Goal: Find contact information: Find contact information

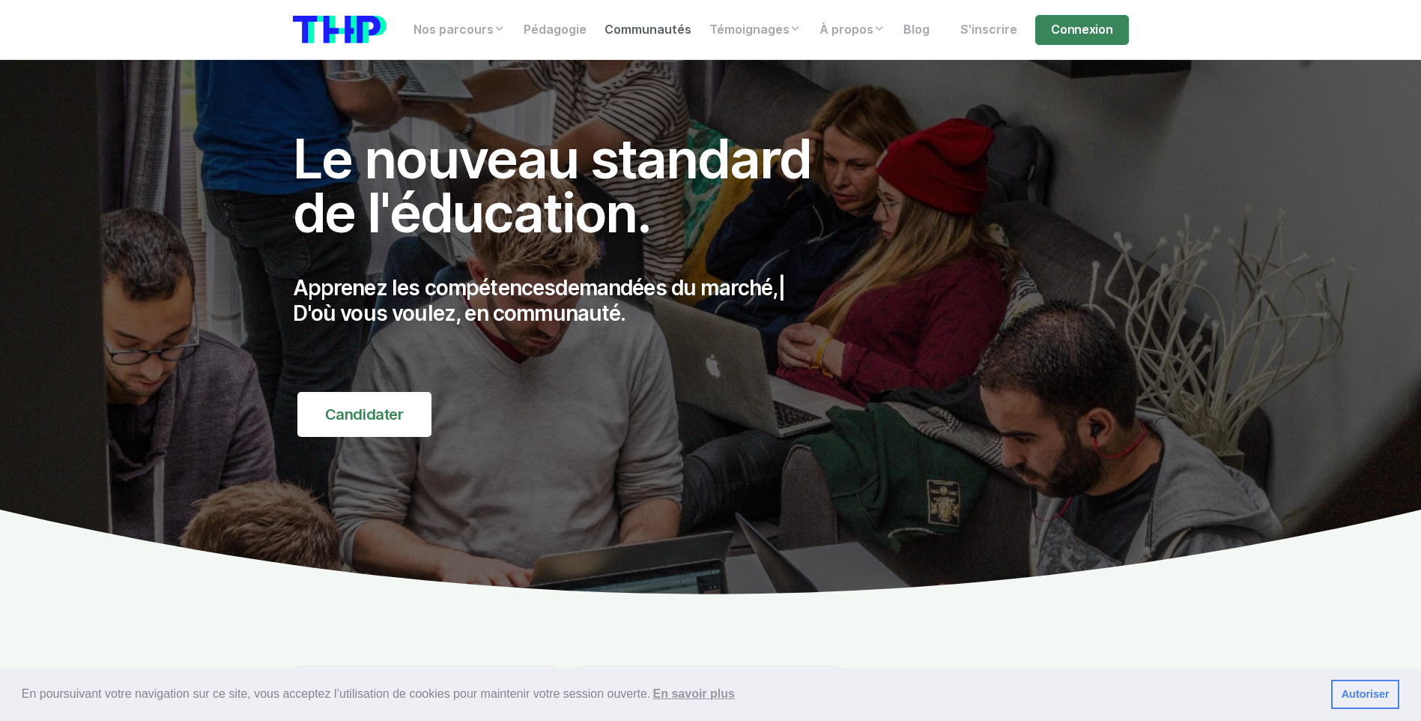
click at [638, 34] on link "Communautés" at bounding box center [647, 30] width 105 height 30
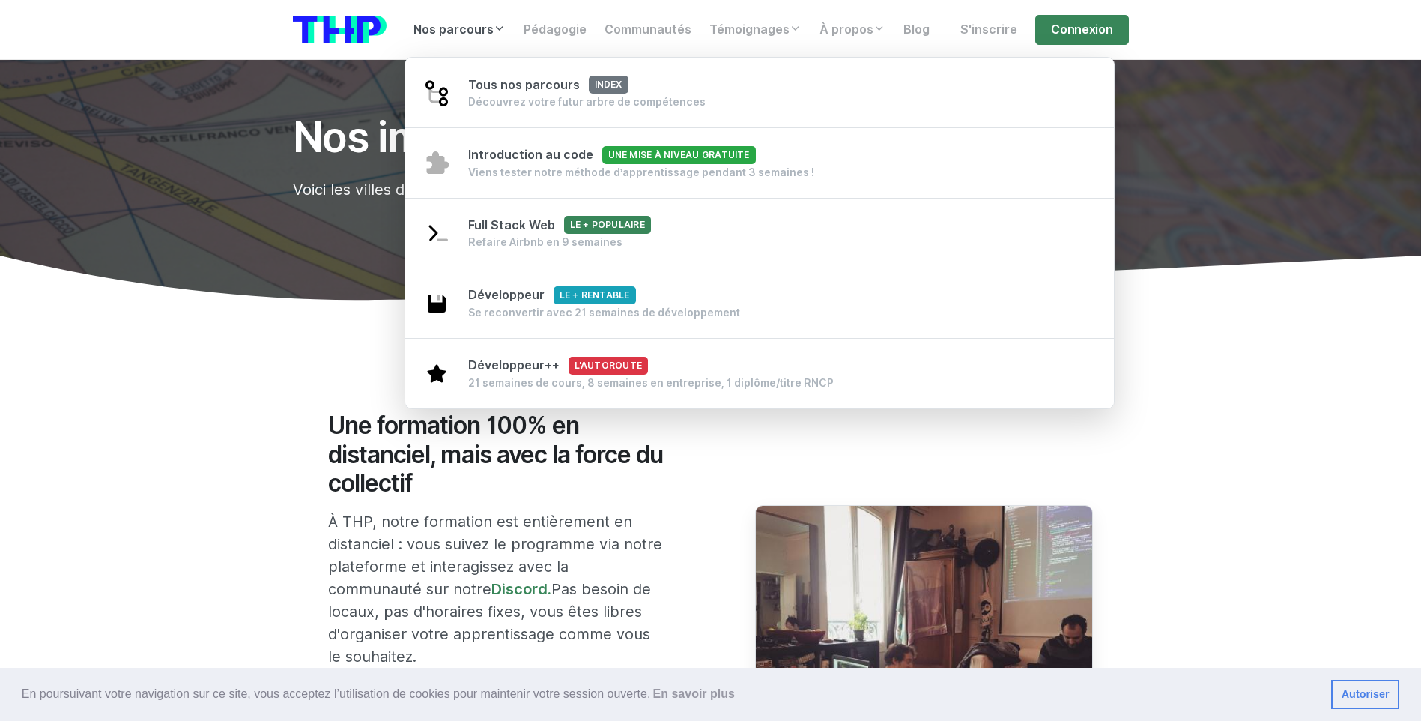
click at [468, 25] on link "Nos parcours" at bounding box center [459, 30] width 110 height 30
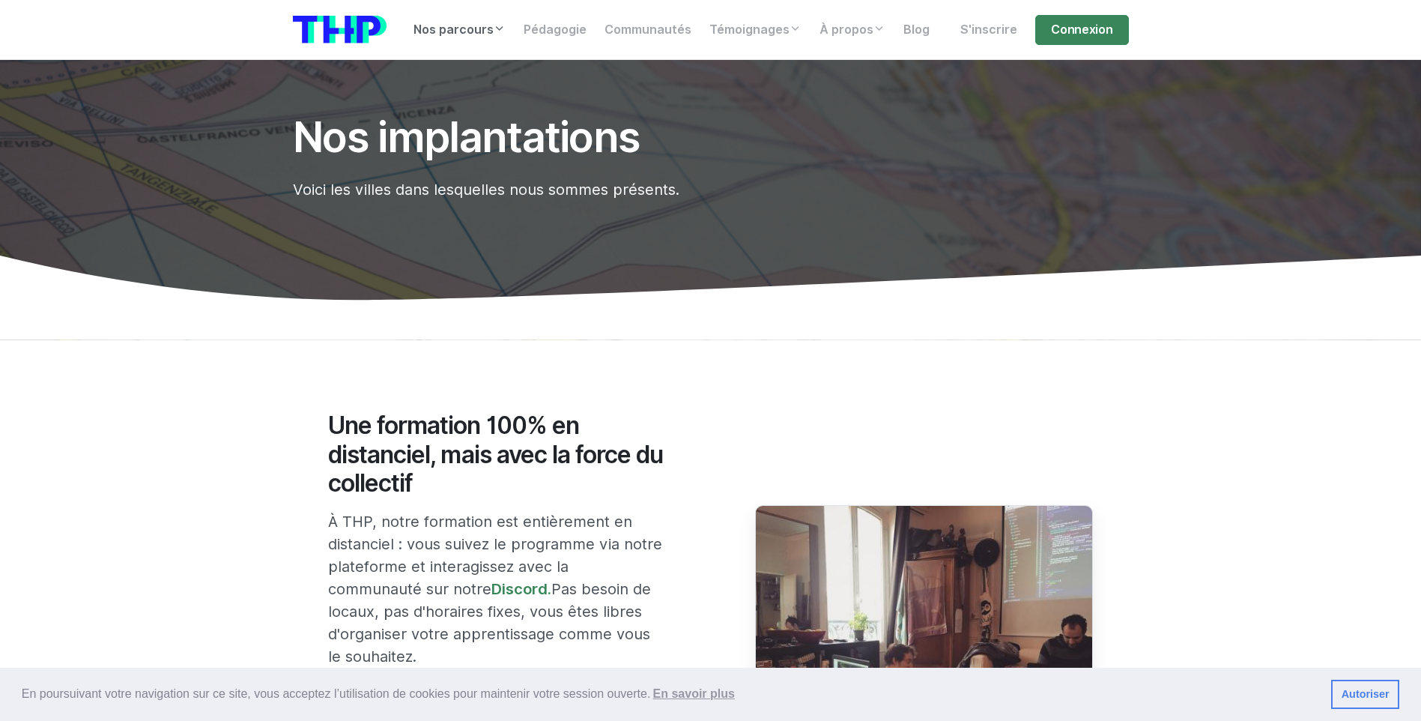
click at [484, 35] on link "Nos parcours" at bounding box center [459, 30] width 110 height 30
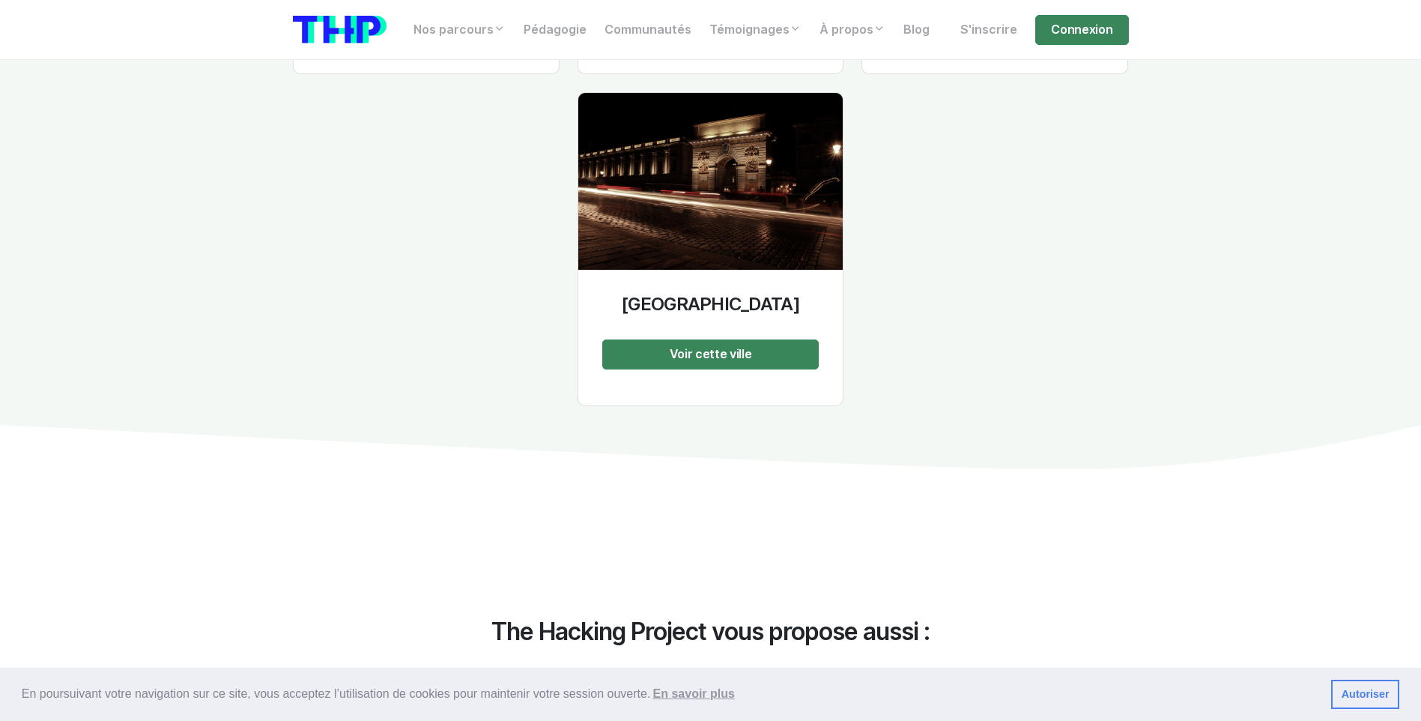
scroll to position [3745, 0]
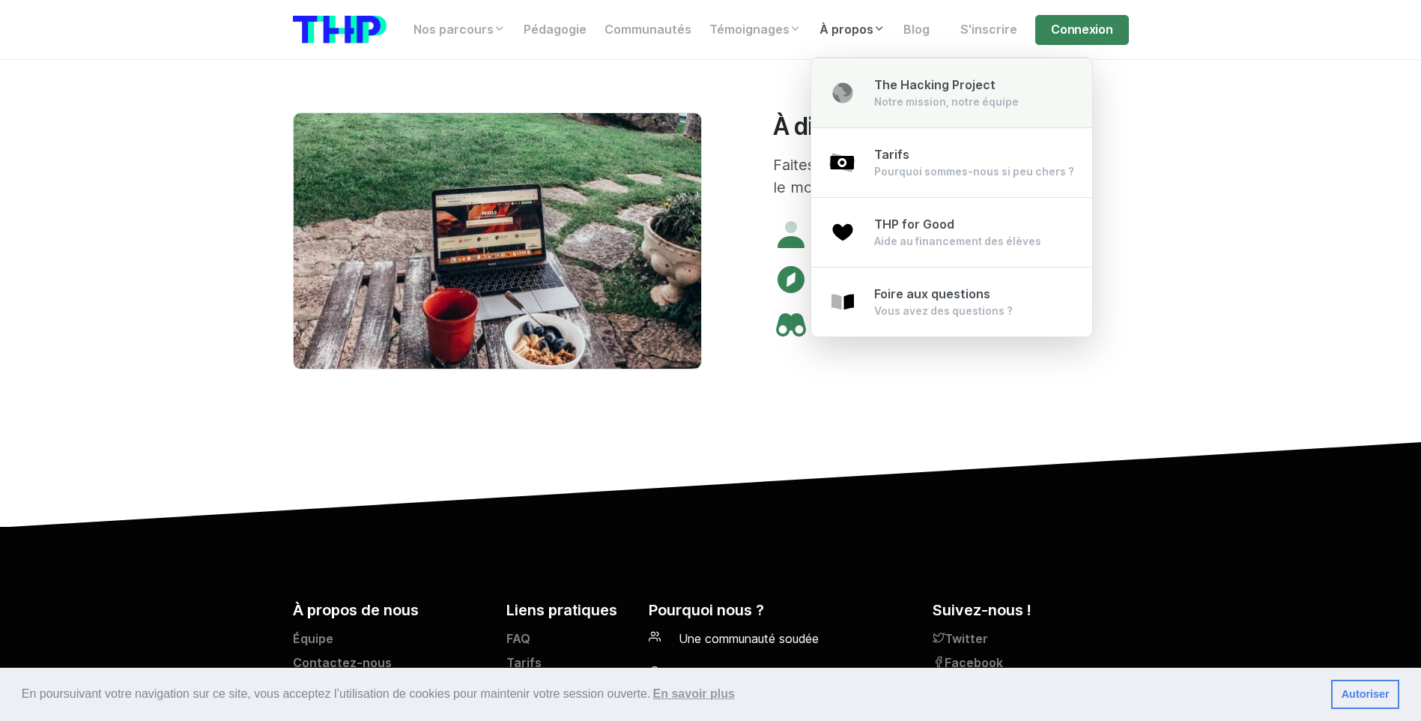
click at [952, 108] on div "Notre mission, notre équipe" at bounding box center [946, 101] width 145 height 15
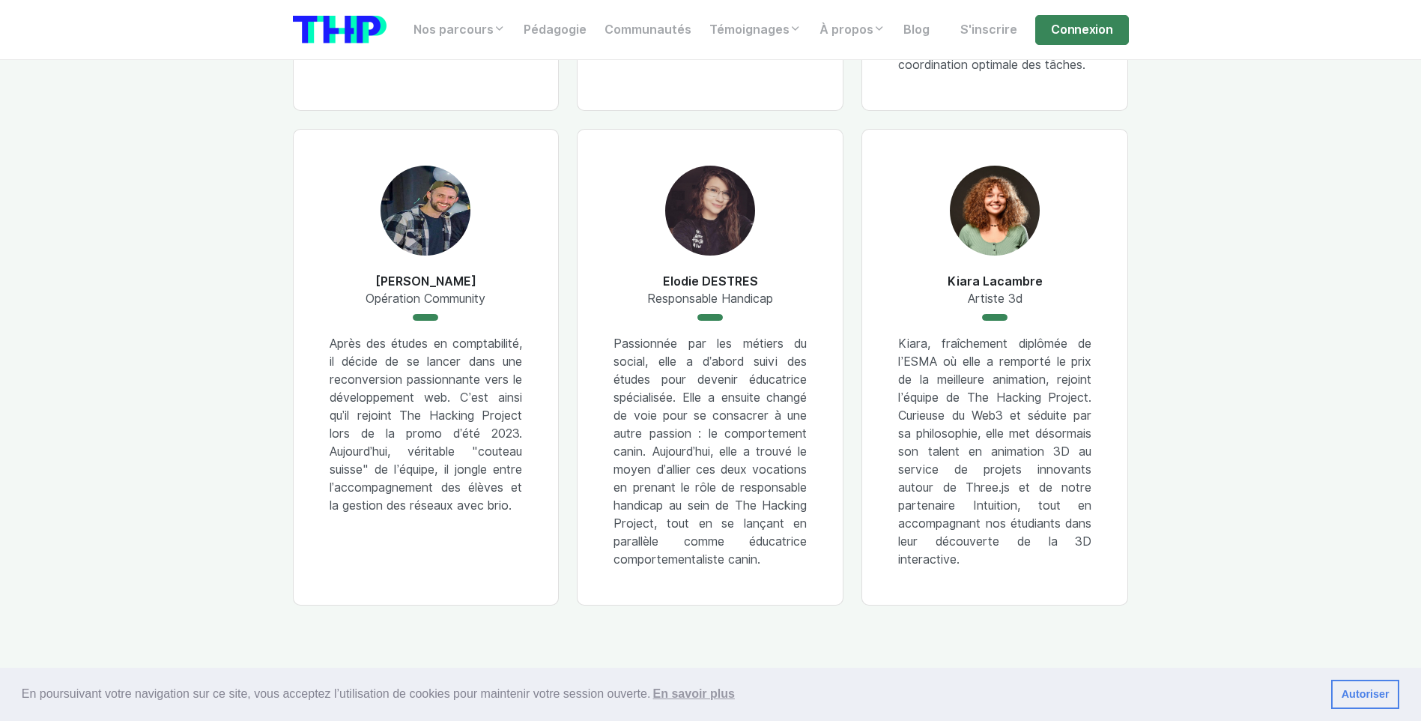
scroll to position [1498, 0]
drag, startPoint x: 639, startPoint y: 321, endPoint x: 802, endPoint y: 325, distance: 163.3
click at [802, 325] on div "[PERSON_NAME] Responsable Handicap Passionnée par les métiers du social, elle a…" at bounding box center [710, 368] width 267 height 476
drag, startPoint x: 802, startPoint y: 325, endPoint x: 785, endPoint y: 327, distance: 17.3
click at [785, 327] on div "[PERSON_NAME] Responsable Handicap Passionnée par les métiers du social, elle a…" at bounding box center [710, 368] width 267 height 476
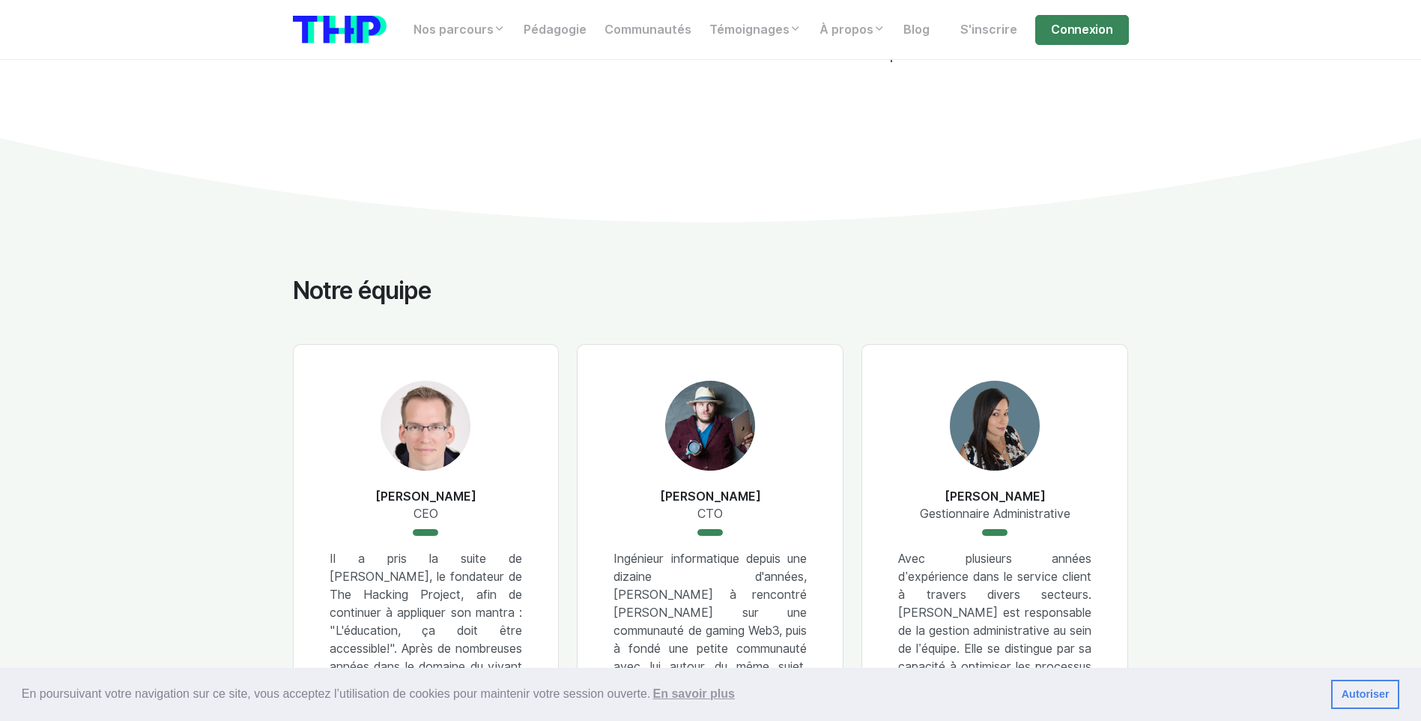
scroll to position [974, 0]
